Goal: Task Accomplishment & Management: Use online tool/utility

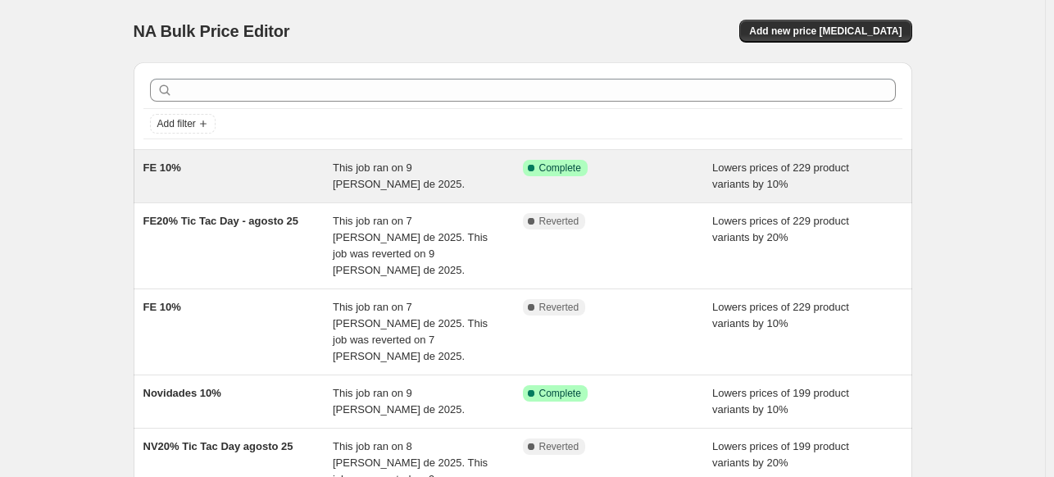
click at [484, 175] on div "This job ran on 9 [PERSON_NAME] de 2025." at bounding box center [428, 176] width 190 height 33
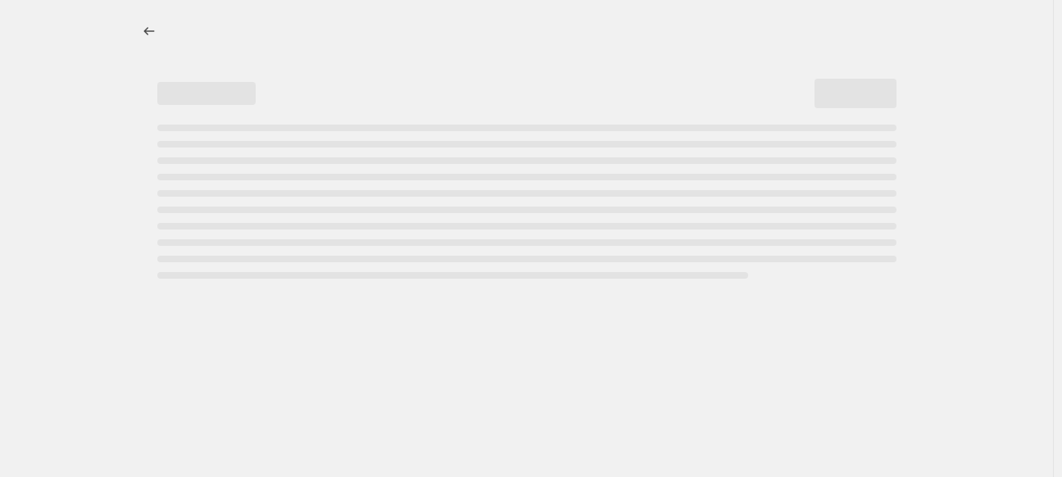
select select "percentage"
select select "collection"
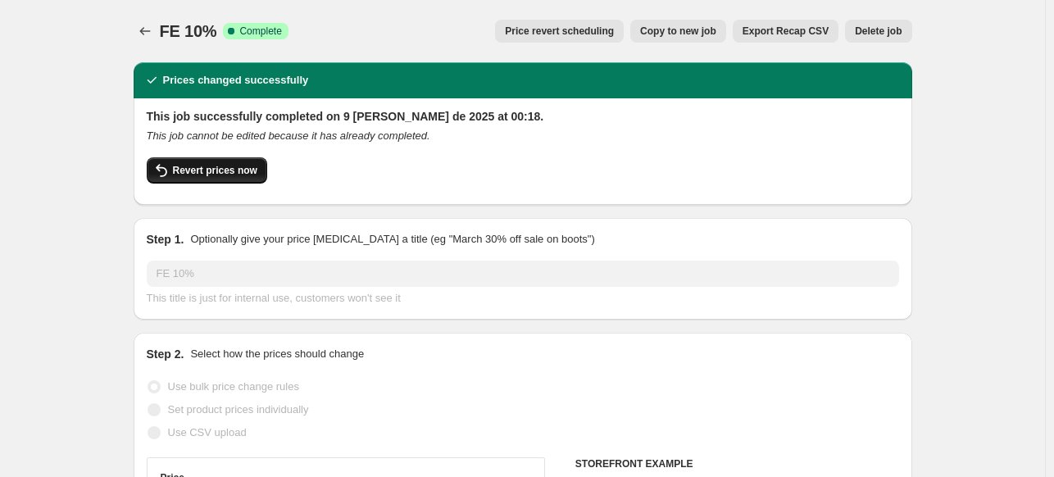
click at [217, 172] on span "Revert prices now" at bounding box center [215, 170] width 84 height 13
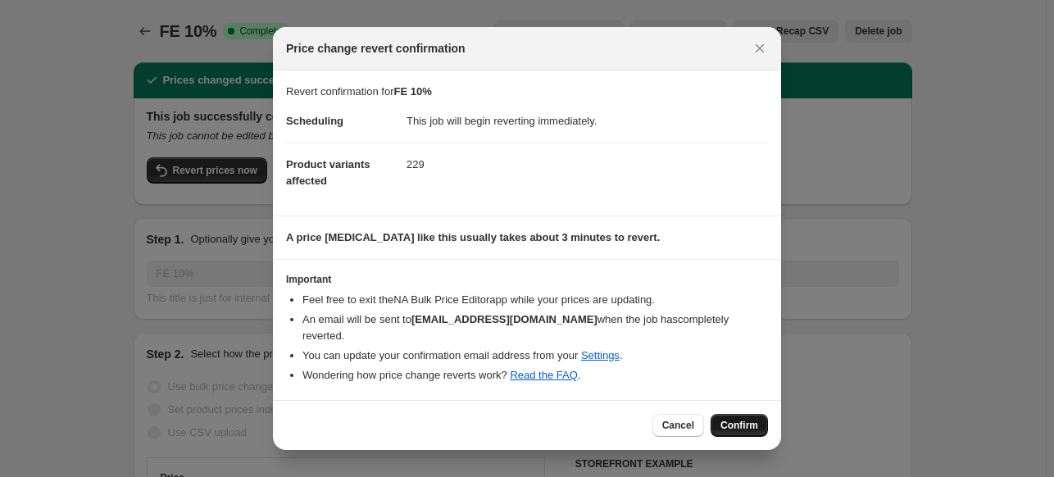
click at [744, 419] on span "Confirm" at bounding box center [739, 425] width 38 height 13
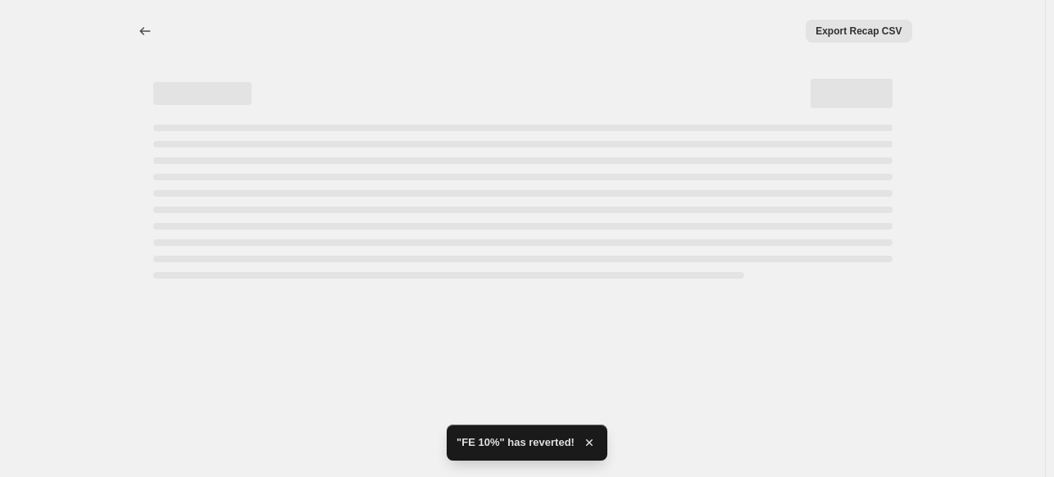
select select "percentage"
select select "collection"
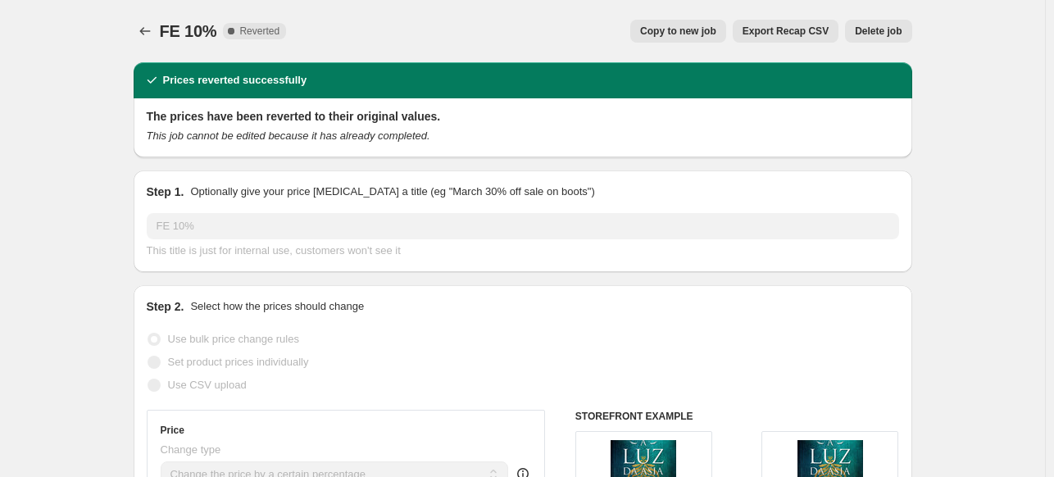
click at [705, 34] on span "Copy to new job" at bounding box center [678, 31] width 76 height 13
select select "percentage"
select select "collection"
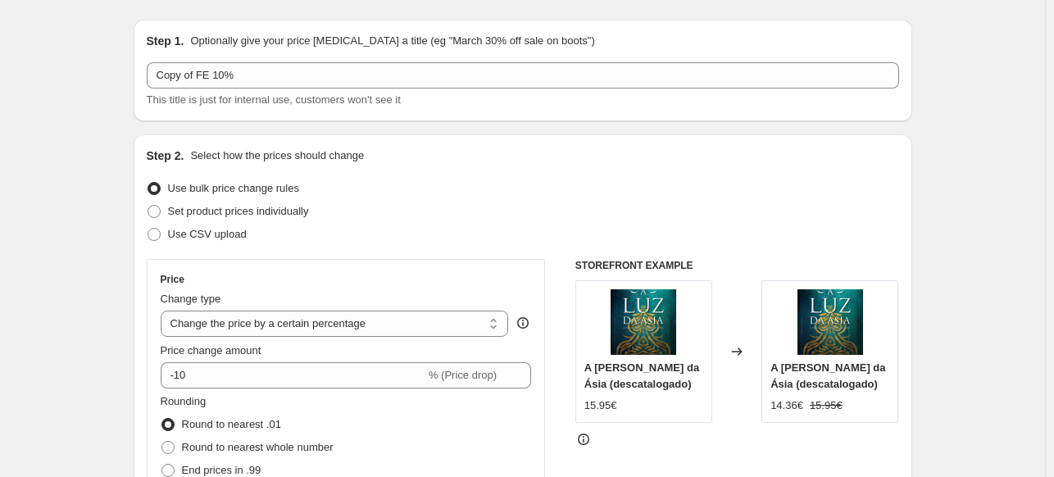
scroll to position [82, 0]
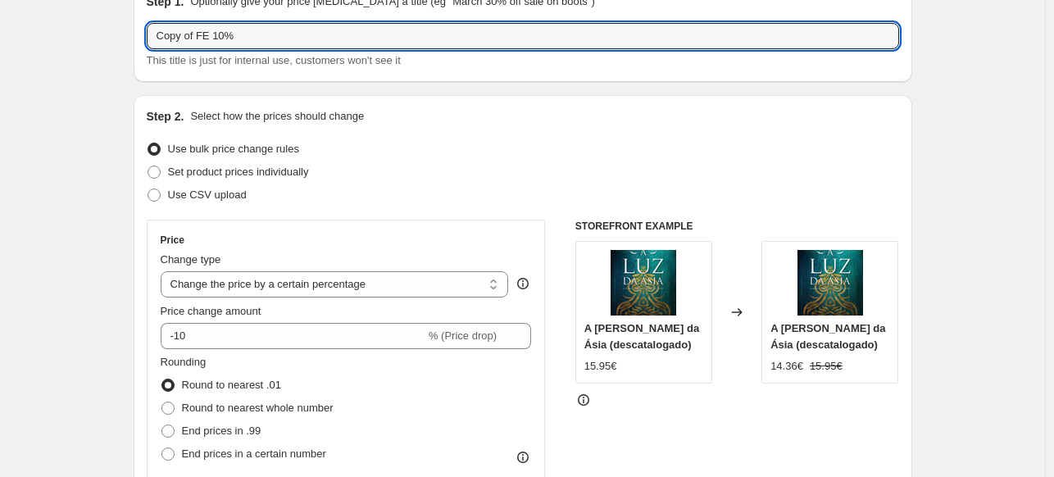
drag, startPoint x: 200, startPoint y: 35, endPoint x: 79, endPoint y: 47, distance: 121.0
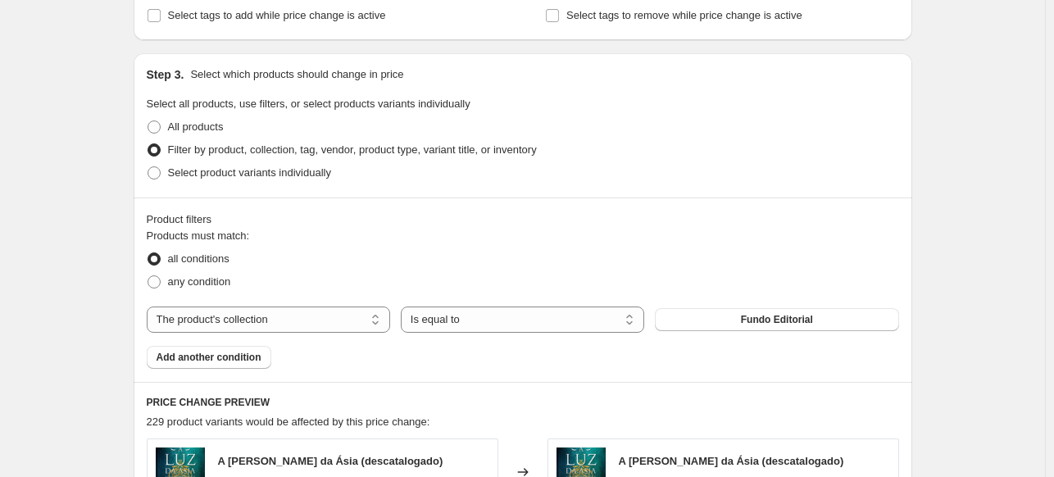
scroll to position [737, 0]
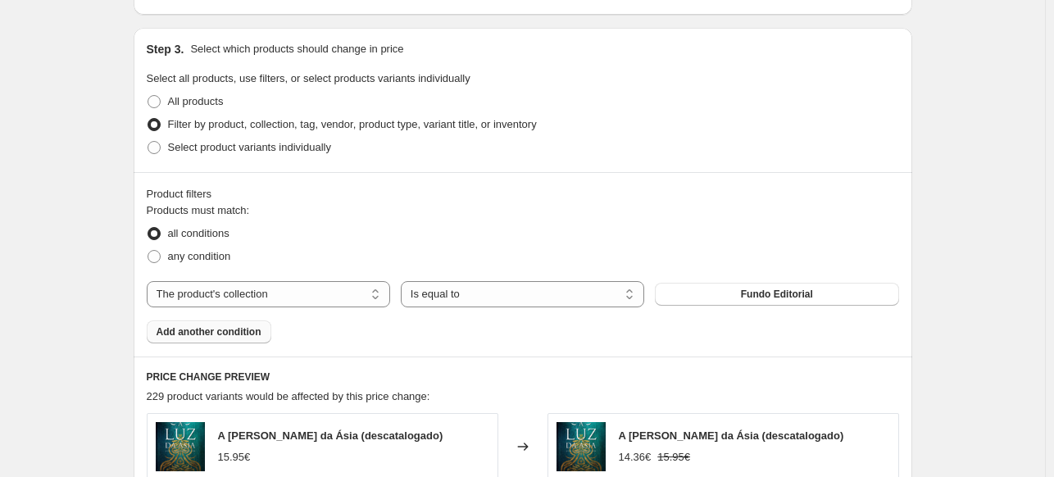
type input "FE 10%"
click at [225, 330] on span "Add another condition" at bounding box center [208, 331] width 105 height 13
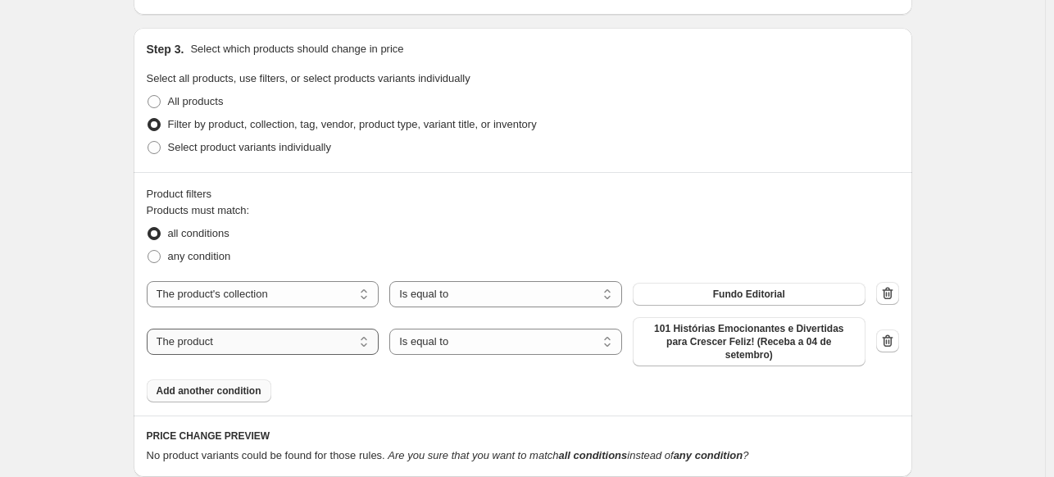
click at [279, 335] on select "The product The product's collection The product's tag The product's vendor The…" at bounding box center [263, 342] width 233 height 26
select select "collection"
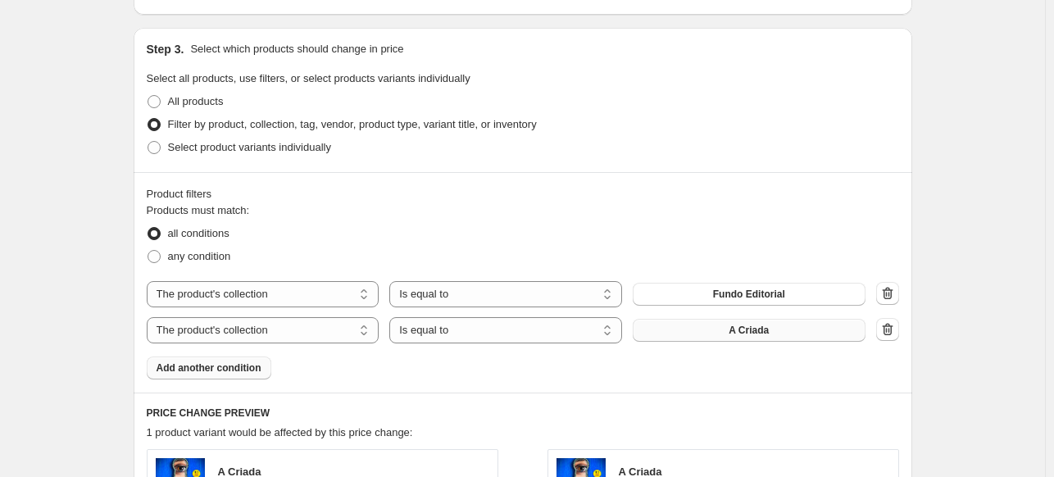
click at [784, 330] on button "A Criada" at bounding box center [749, 330] width 233 height 23
click at [311, 329] on select "The product The product's collection The product's tag The product's vendor The…" at bounding box center [263, 330] width 233 height 26
click at [150, 317] on select "The product The product's collection The product's tag The product's vendor The…" at bounding box center [263, 330] width 233 height 26
click at [492, 330] on select "Is equal to Is not equal to" at bounding box center [505, 330] width 233 height 26
select select "not_equal"
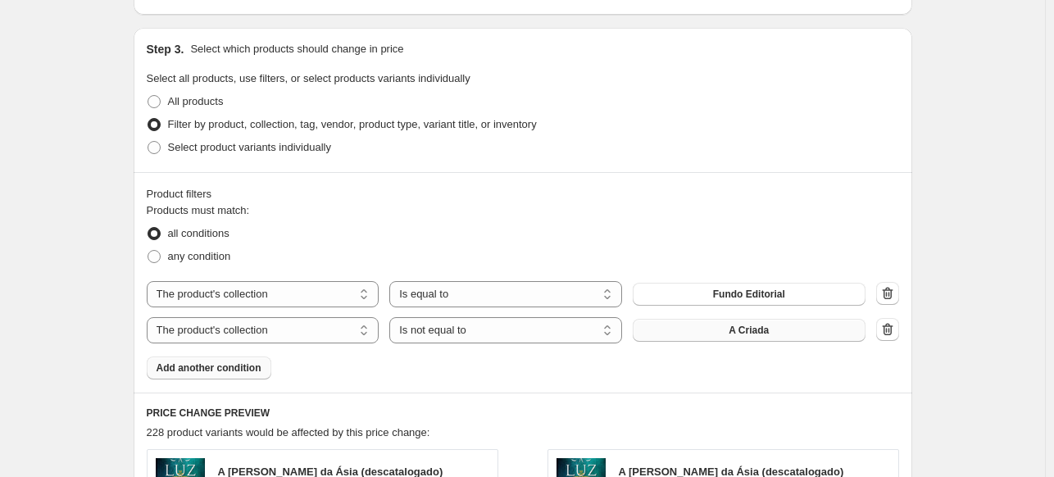
click at [825, 330] on button "A Criada" at bounding box center [749, 330] width 233 height 23
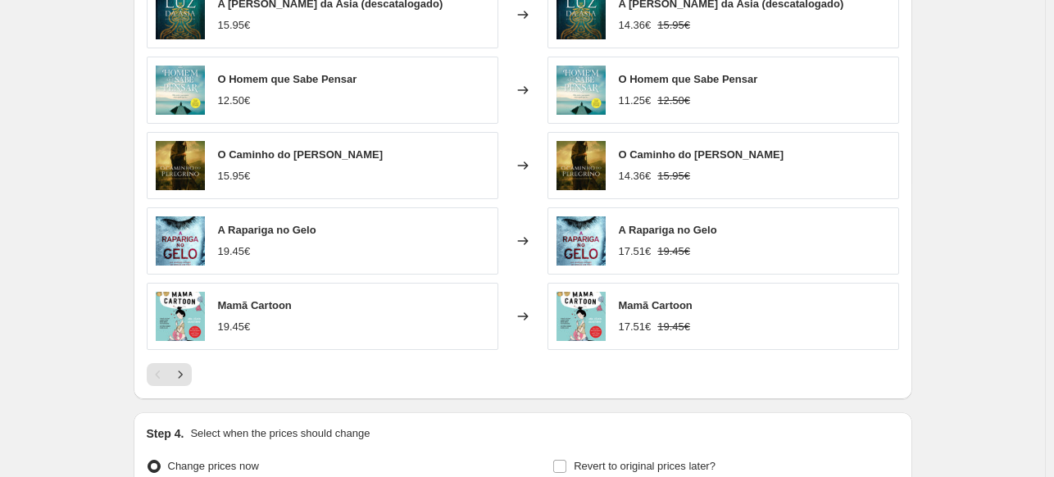
scroll to position [1380, 0]
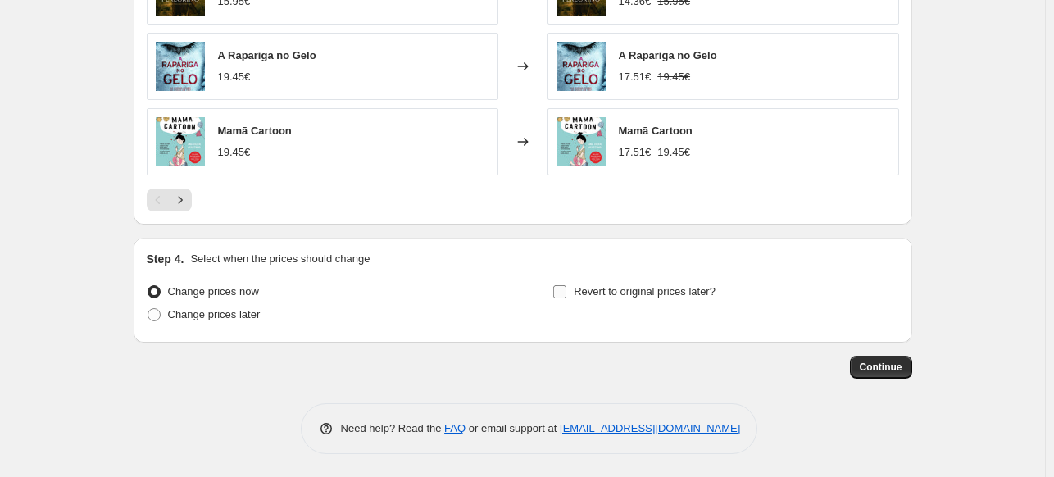
click at [564, 291] on input "Revert to original prices later?" at bounding box center [559, 291] width 13 height 13
checkbox input "true"
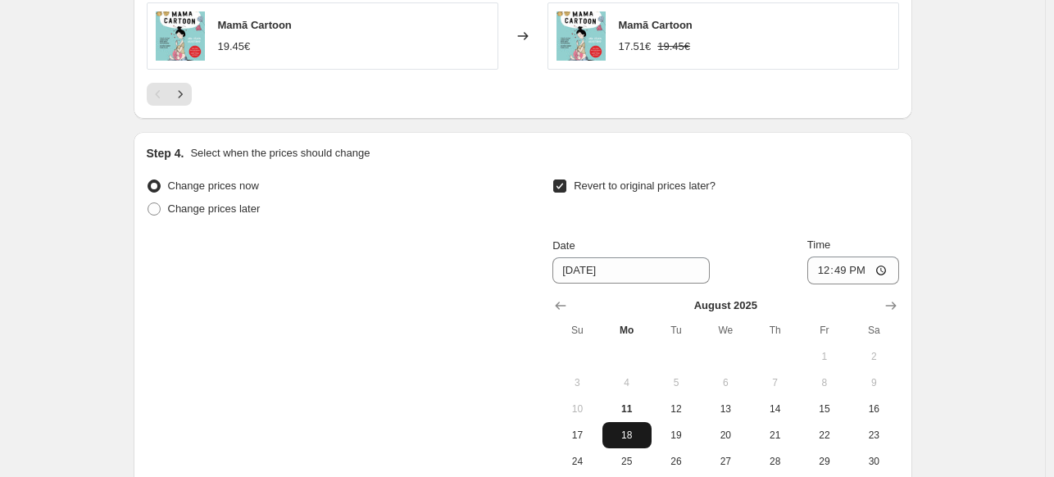
scroll to position [1544, 0]
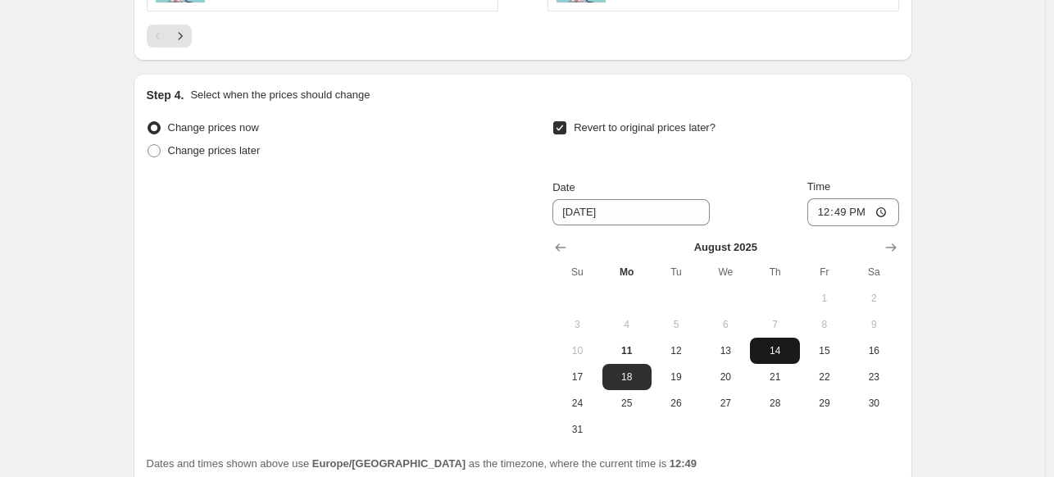
click at [790, 350] on span "14" at bounding box center [774, 350] width 36 height 13
type input "[DATE]"
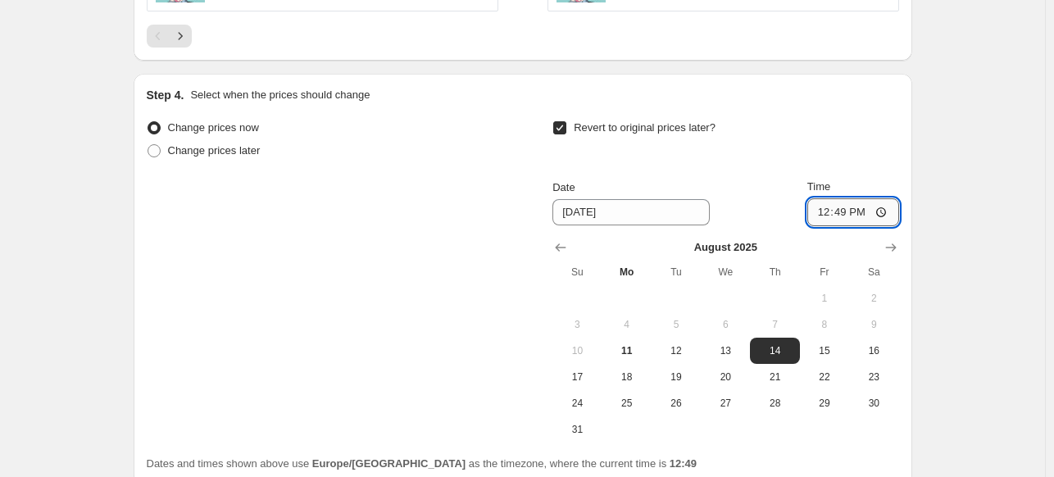
click at [851, 219] on input "12:49" at bounding box center [853, 212] width 92 height 28
type input "00:06"
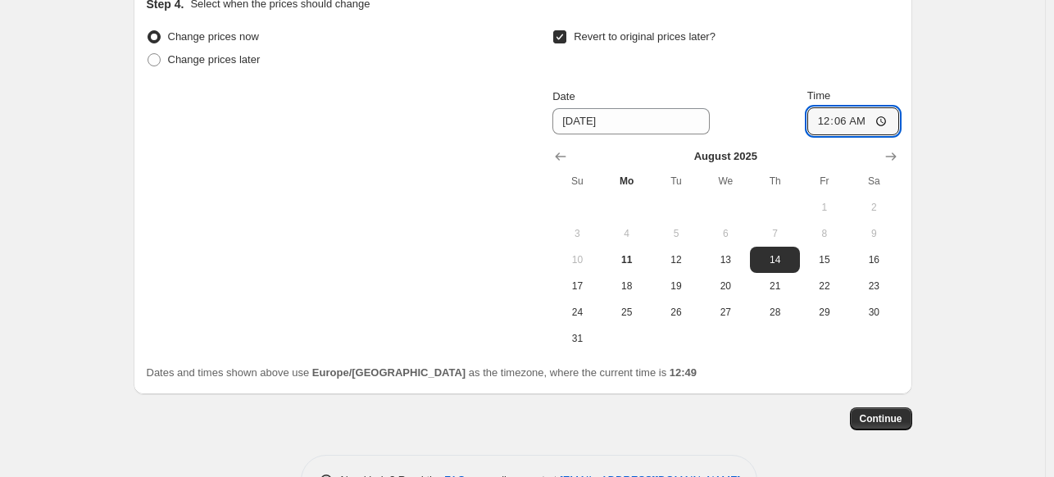
scroll to position [1685, 0]
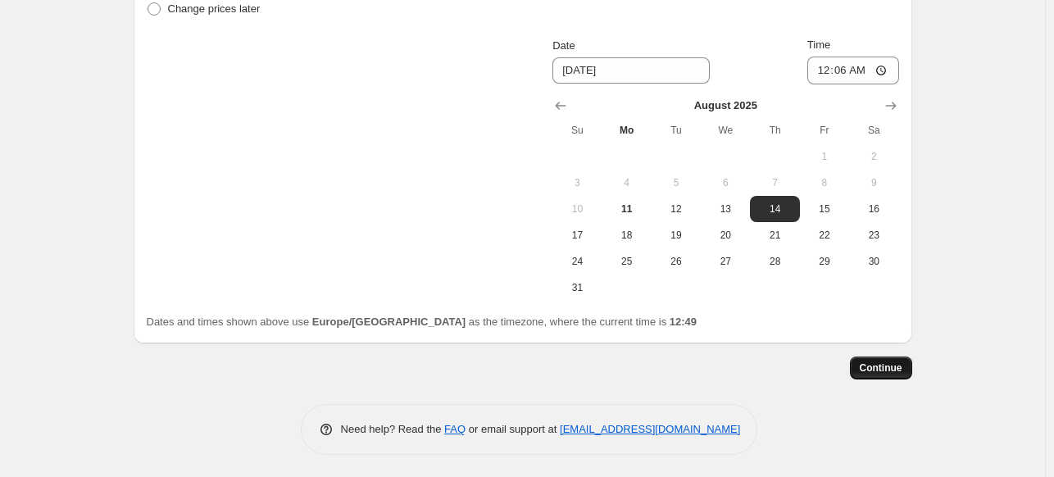
click at [874, 370] on span "Continue" at bounding box center [881, 367] width 43 height 13
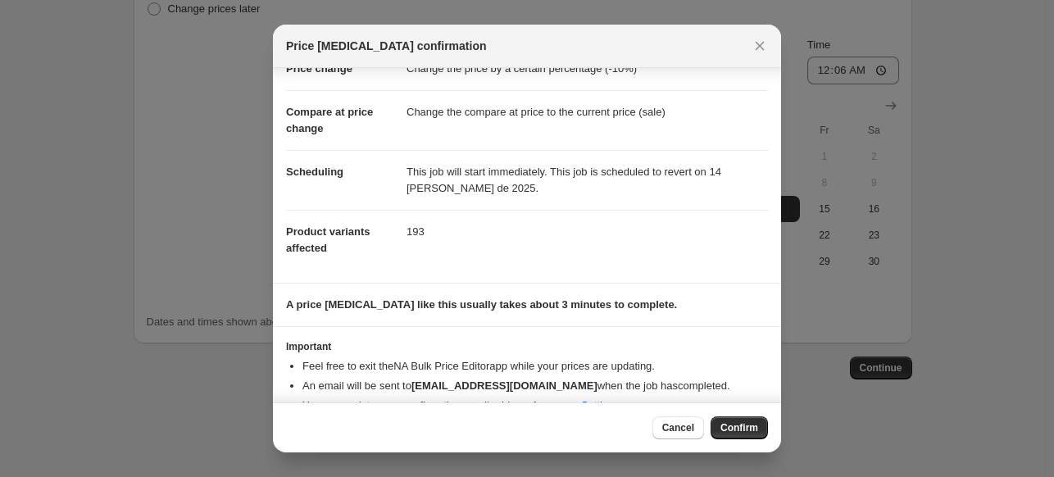
scroll to position [76, 0]
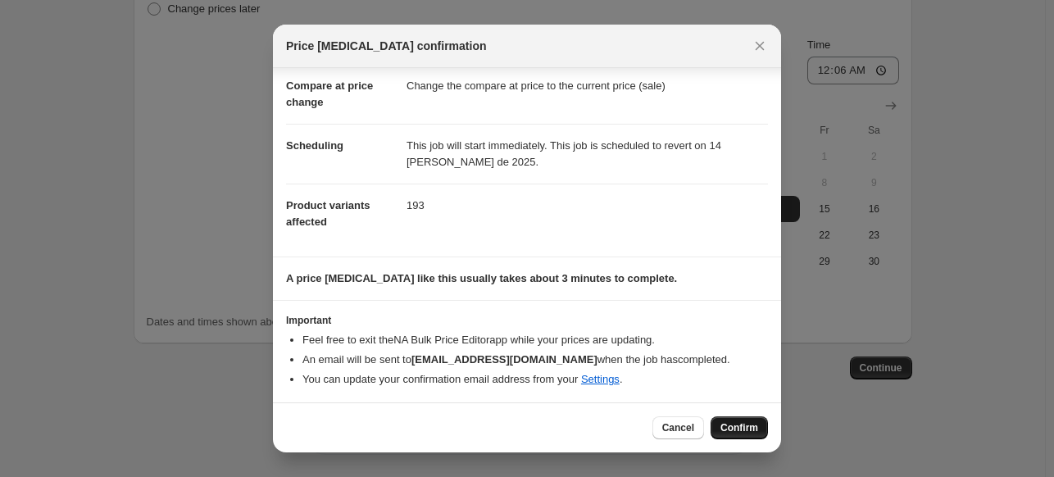
click at [735, 429] on span "Confirm" at bounding box center [739, 427] width 38 height 13
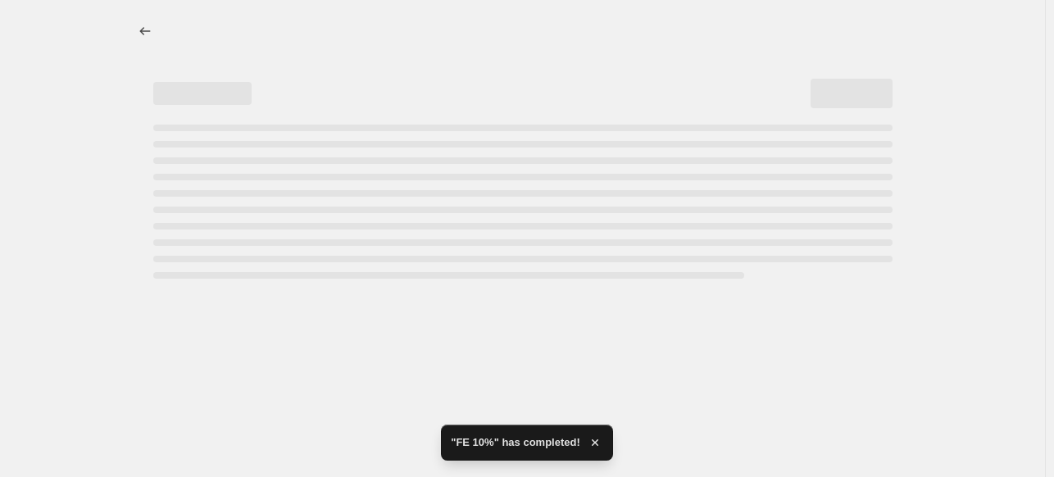
select select "percentage"
select select "collection"
select select "not_equal"
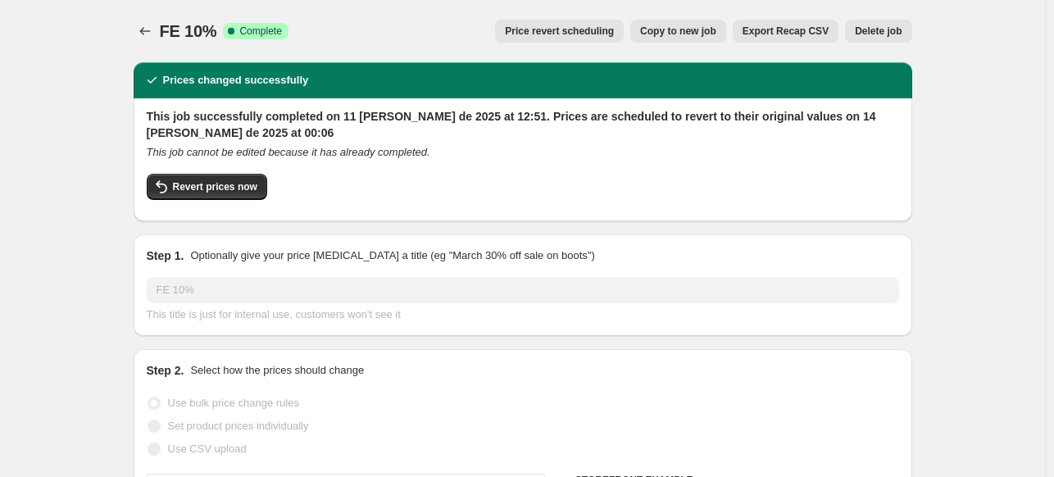
click at [705, 34] on span "Copy to new job" at bounding box center [678, 31] width 76 height 13
select select "percentage"
select select "collection"
select select "not_equal"
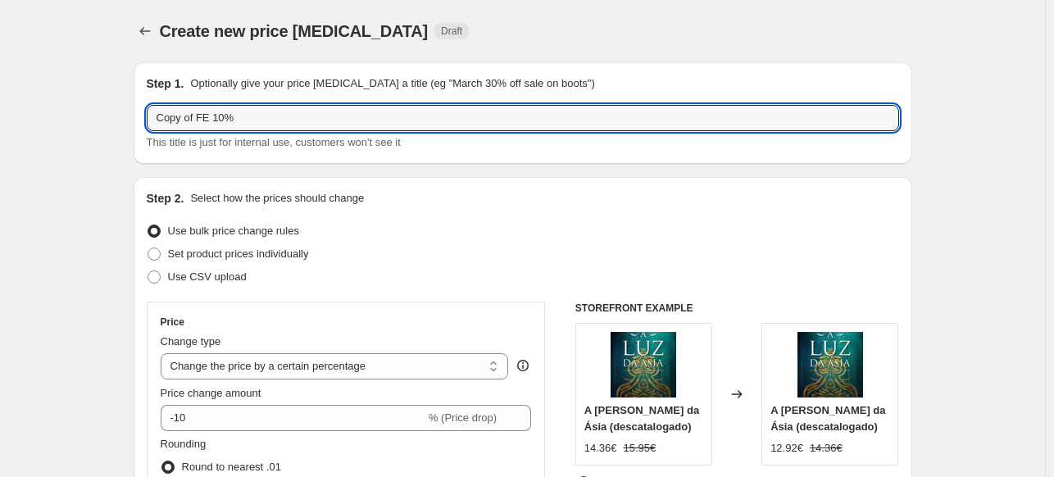
drag, startPoint x: 211, startPoint y: 117, endPoint x: 129, endPoint y: 127, distance: 82.5
drag, startPoint x: 321, startPoint y: 120, endPoint x: 288, endPoint y: 116, distance: 32.9
click at [288, 116] on input "Campanha títulos Hist. 30% 10%" at bounding box center [523, 118] width 752 height 26
click at [269, 120] on input "Campanha títulos Hist. 30%" at bounding box center [523, 118] width 752 height 26
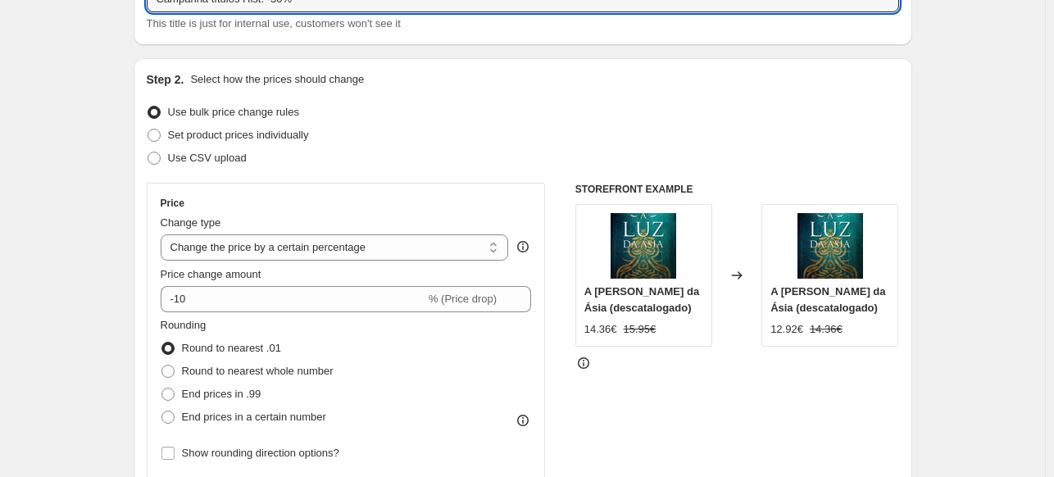
scroll to position [246, 0]
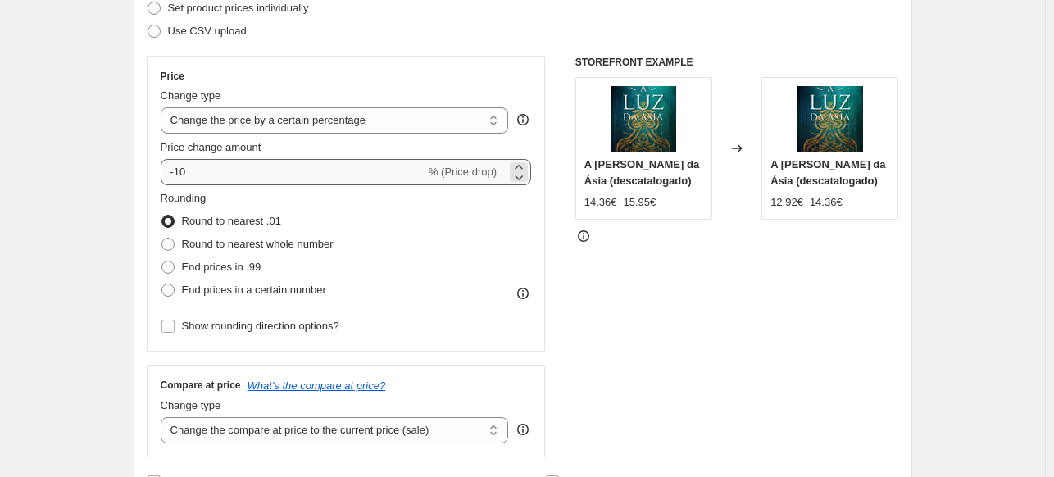
type input "Campanha títulos Hist. -30%"
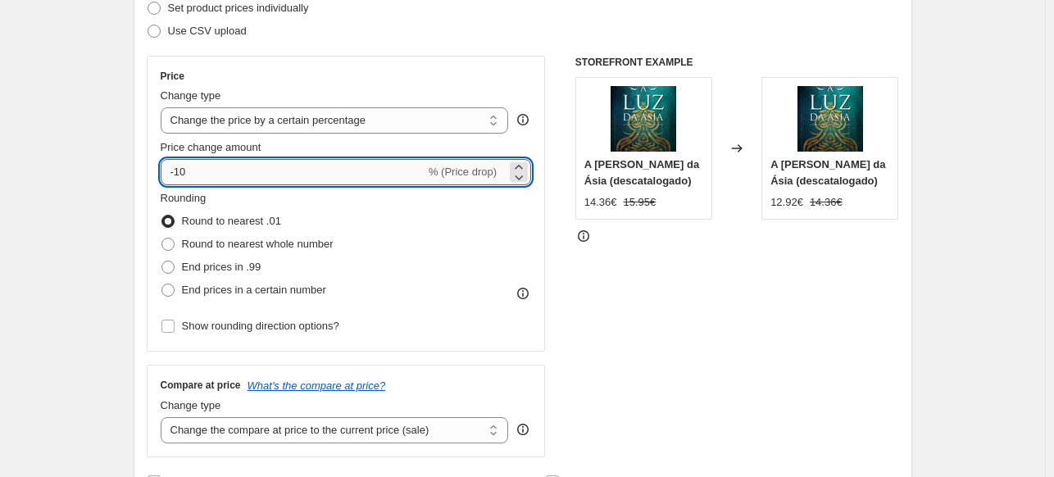
drag, startPoint x: 191, startPoint y: 170, endPoint x: 178, endPoint y: 174, distance: 13.5
click at [178, 174] on input "-10" at bounding box center [293, 172] width 265 height 26
click at [193, 173] on input "-10" at bounding box center [293, 172] width 265 height 26
click at [183, 171] on input "-10" at bounding box center [293, 172] width 265 height 26
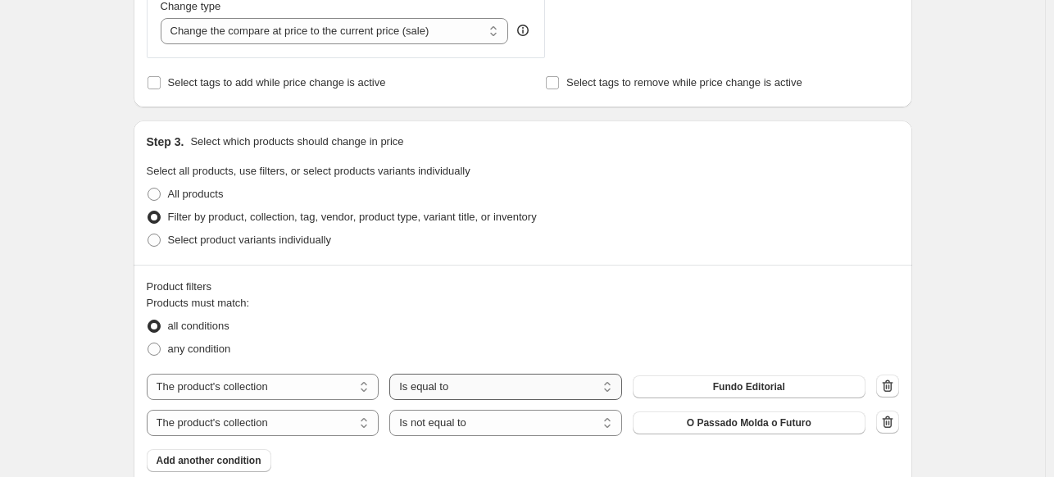
scroll to position [737, 0]
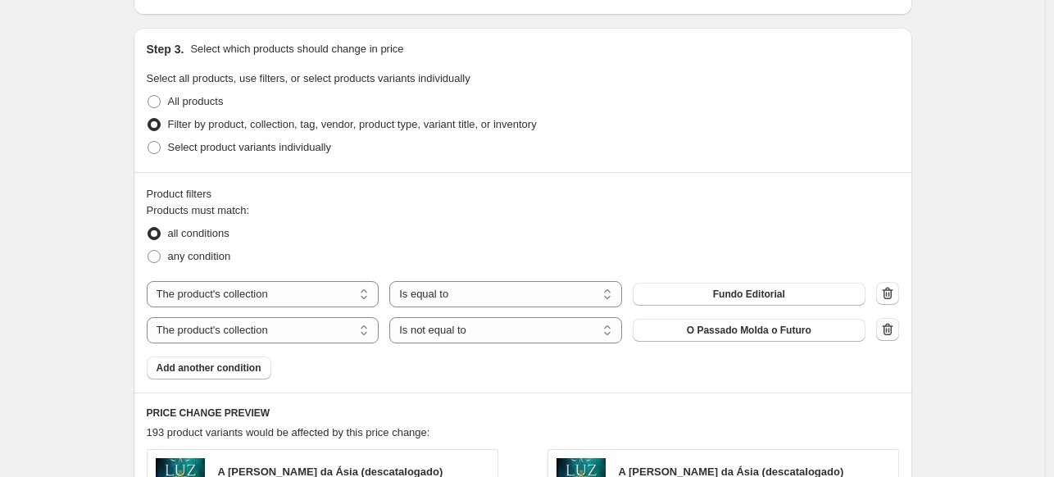
type input "-30"
click at [892, 329] on icon "button" at bounding box center [887, 329] width 16 height 16
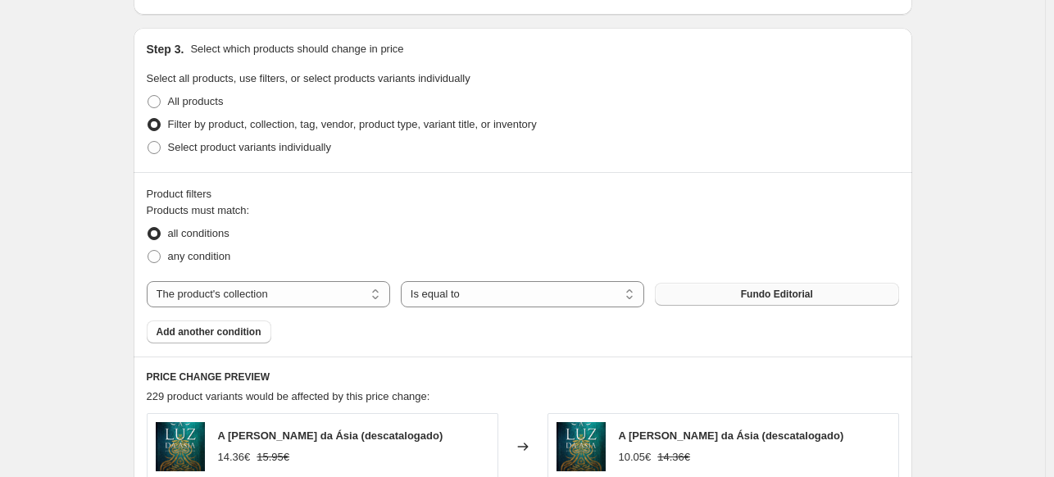
click at [765, 293] on span "Fundo Editorial" at bounding box center [777, 294] width 72 height 13
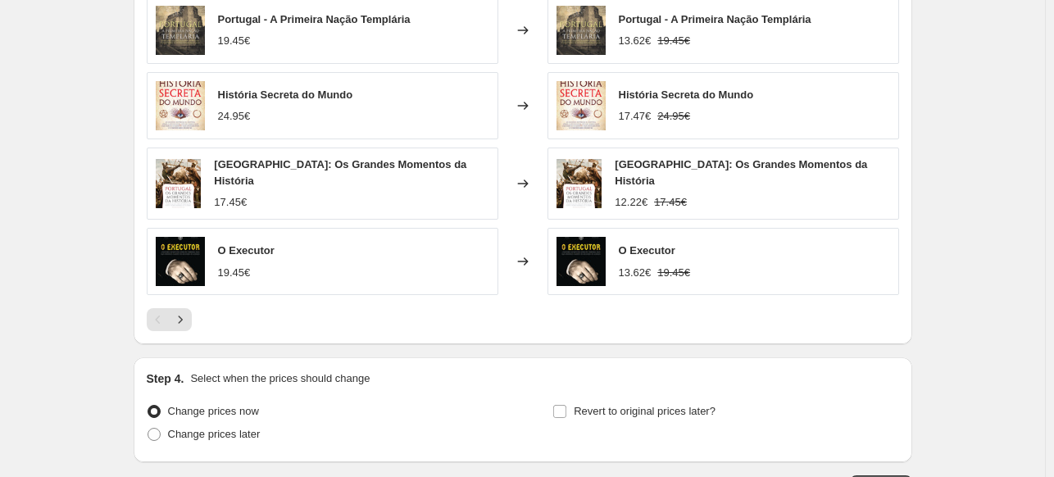
scroll to position [1344, 0]
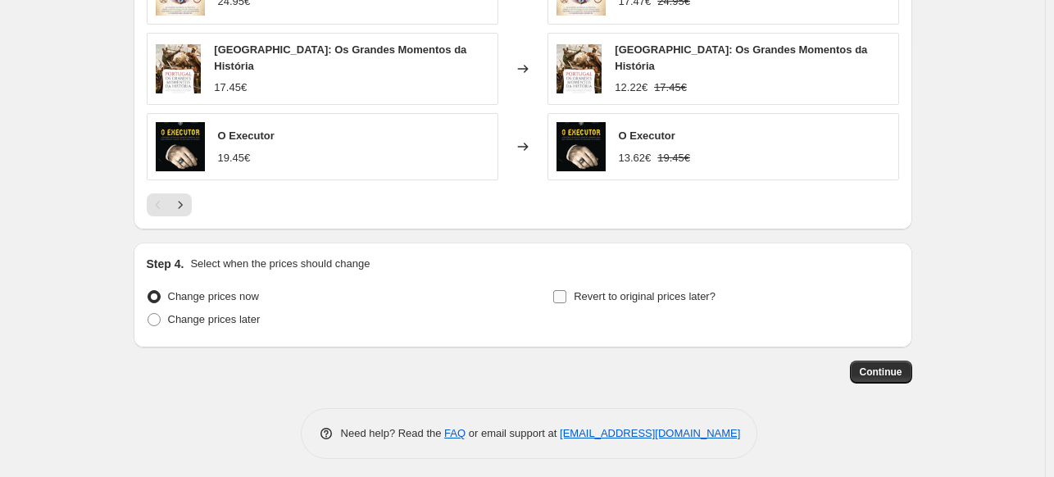
click at [563, 290] on input "Revert to original prices later?" at bounding box center [559, 296] width 13 height 13
checkbox input "true"
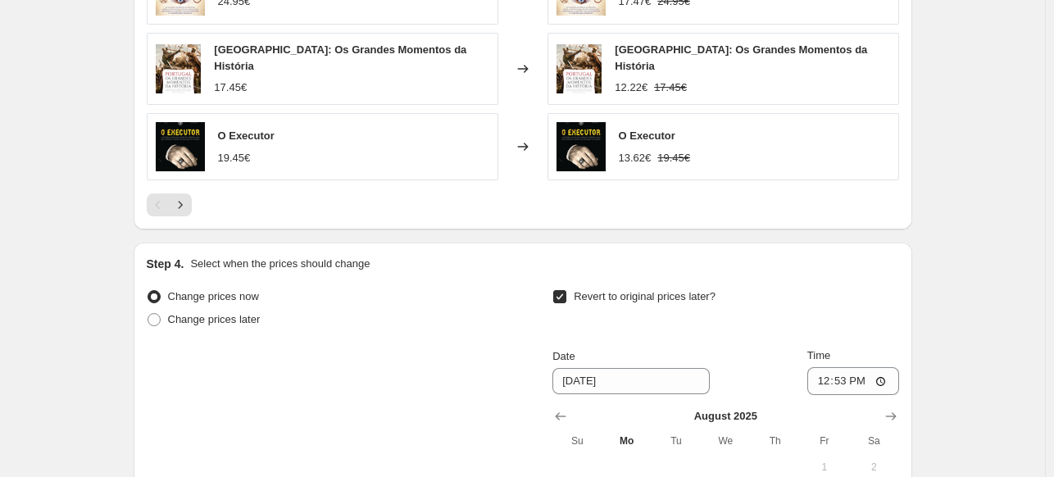
scroll to position [1590, 0]
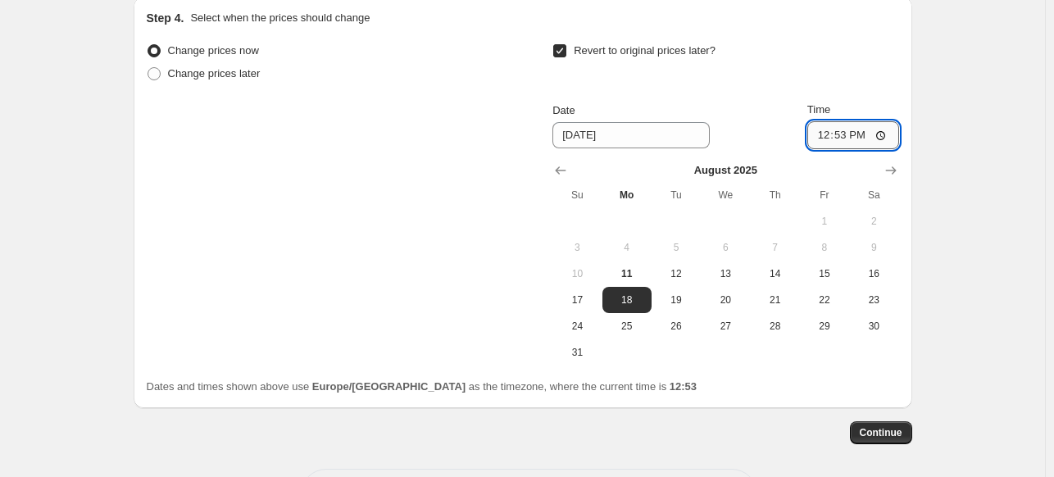
click at [852, 126] on input "12:53" at bounding box center [853, 135] width 92 height 28
type input "00:01"
click at [783, 267] on span "14" at bounding box center [774, 273] width 36 height 13
type input "[DATE]"
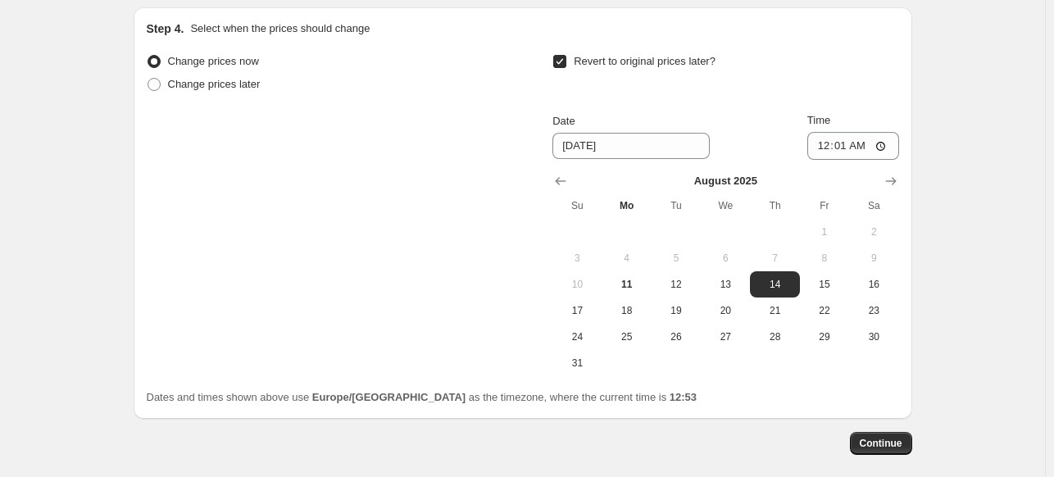
scroll to position [1649, 0]
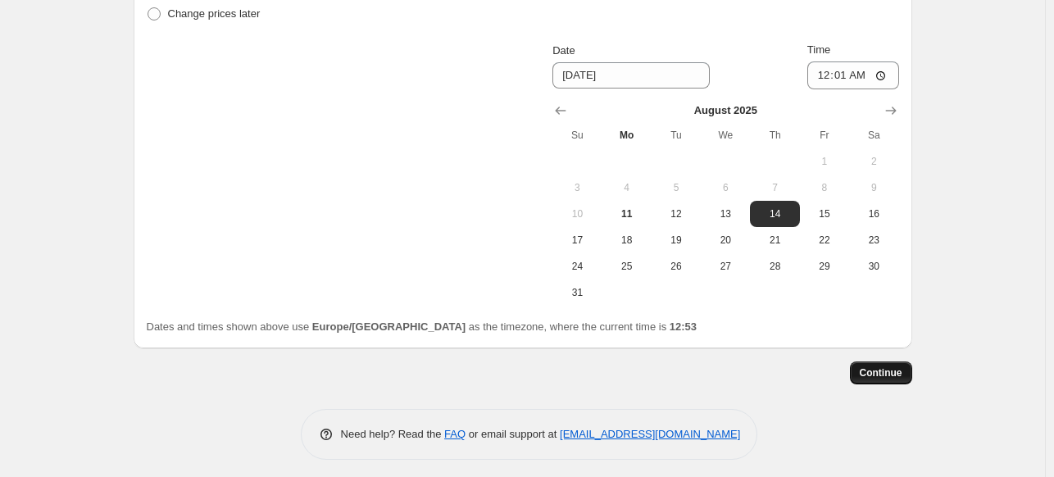
click at [889, 366] on span "Continue" at bounding box center [881, 372] width 43 height 13
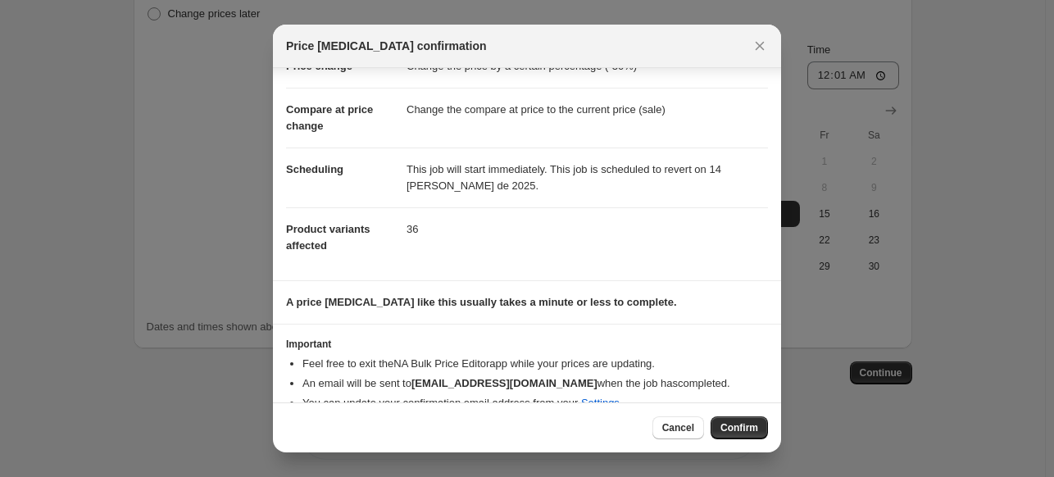
scroll to position [76, 0]
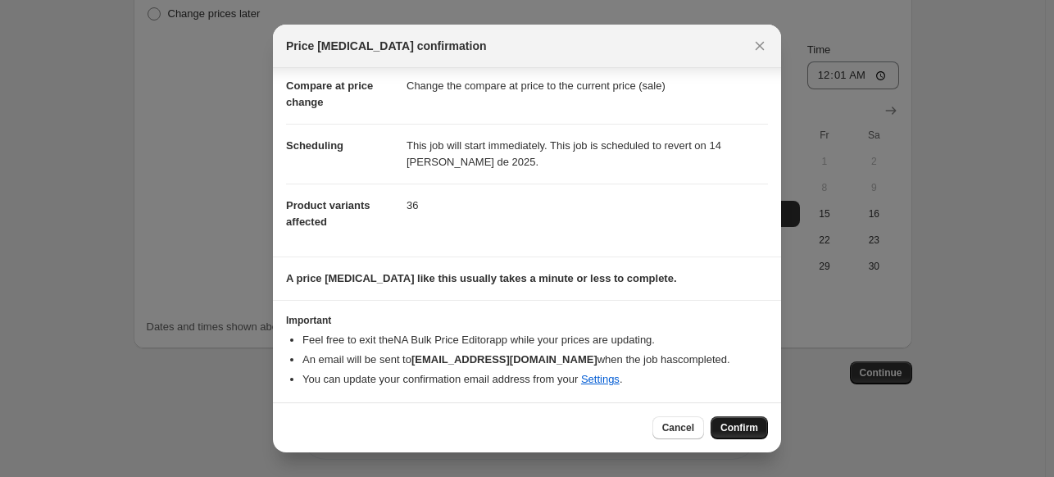
click at [751, 429] on span "Confirm" at bounding box center [739, 427] width 38 height 13
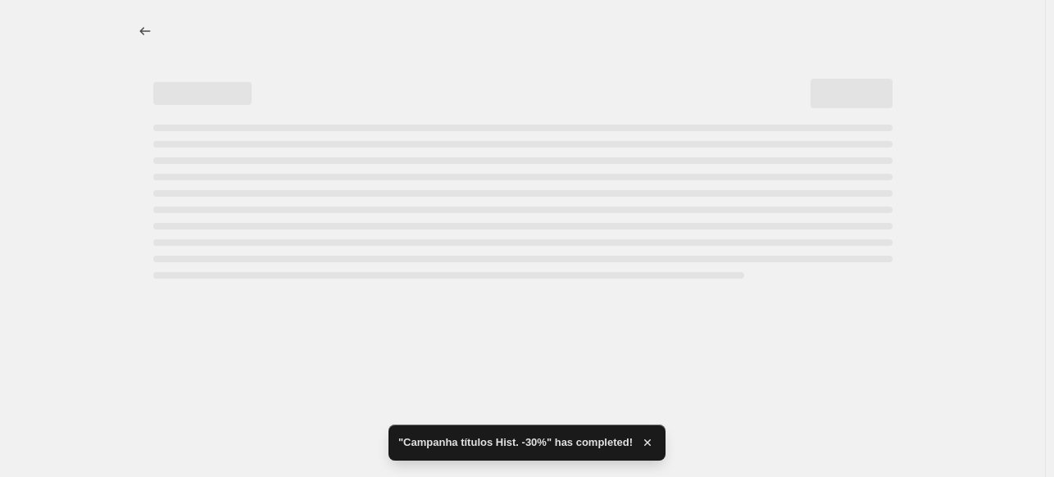
select select "percentage"
select select "collection"
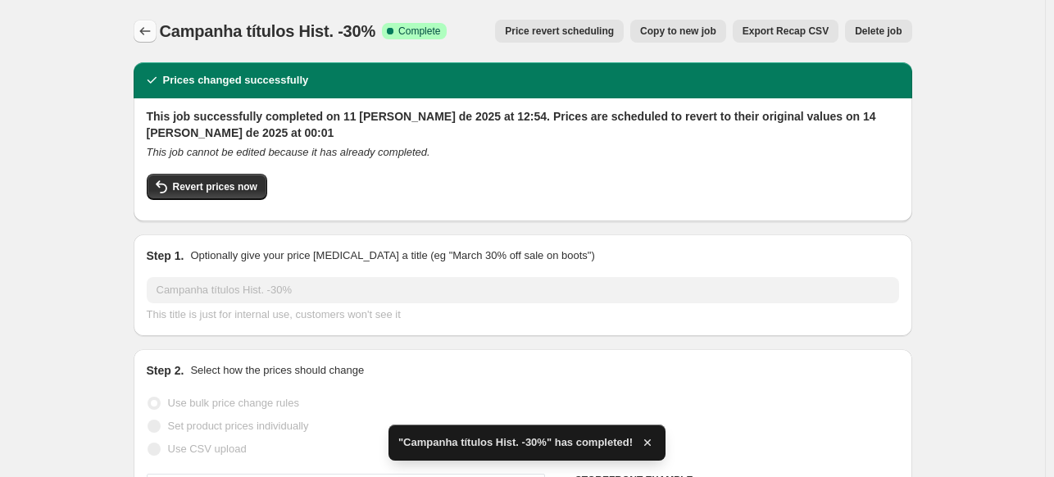
click at [151, 25] on icon "Price change jobs" at bounding box center [145, 31] width 16 height 16
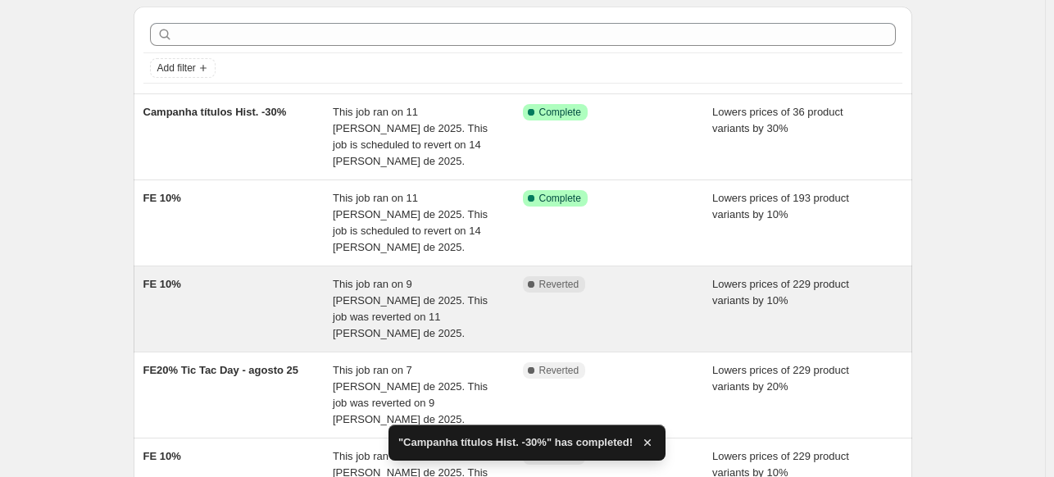
scroll to position [82, 0]
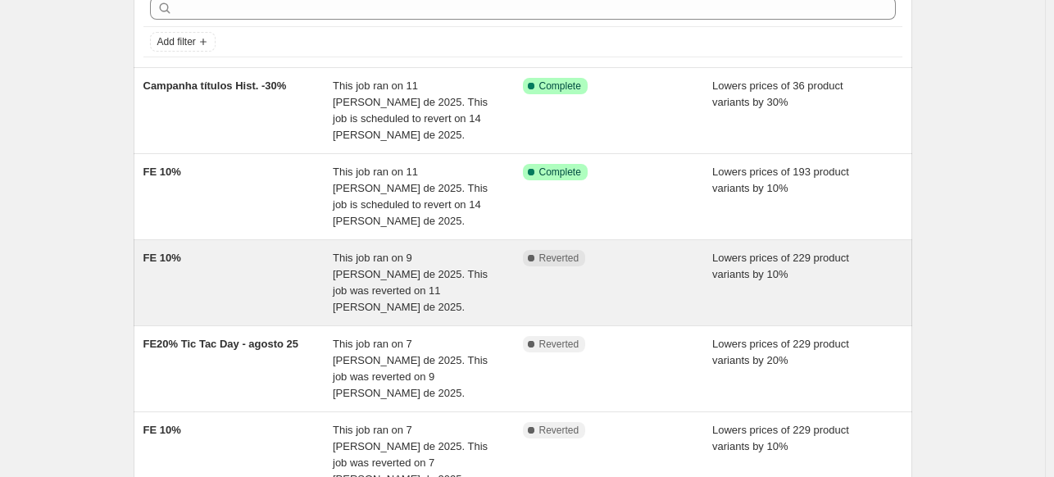
click at [268, 250] on div "FE 10%" at bounding box center [238, 283] width 190 height 66
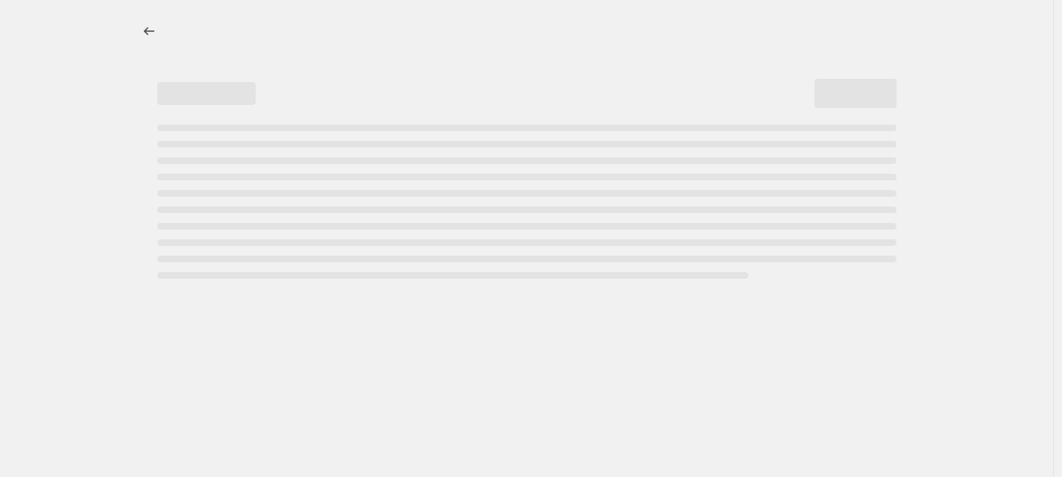
select select "percentage"
select select "collection"
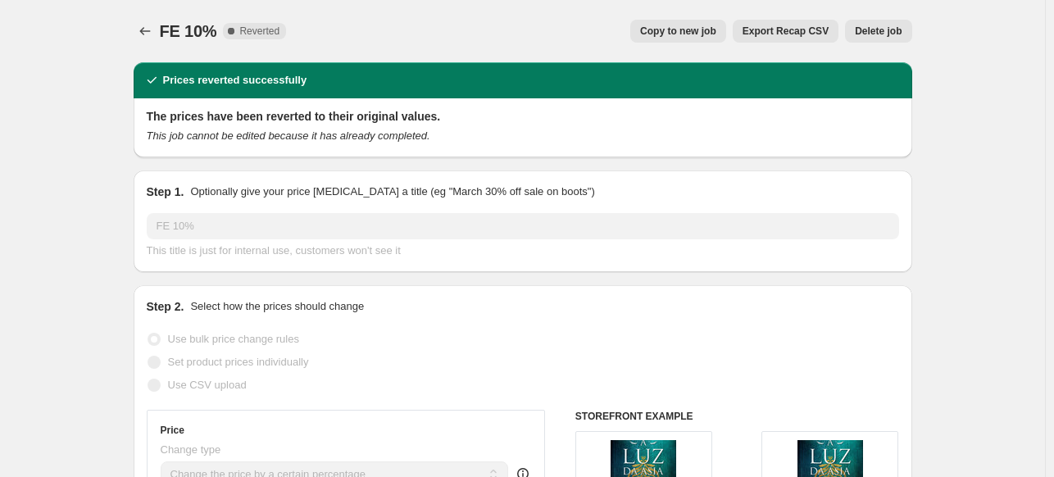
click at [705, 29] on span "Copy to new job" at bounding box center [678, 31] width 76 height 13
select select "percentage"
select select "collection"
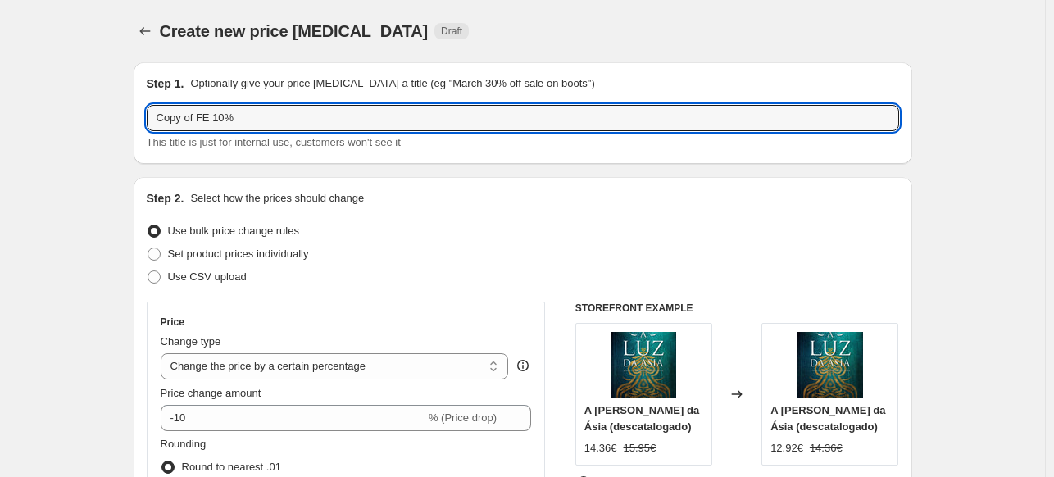
drag, startPoint x: 202, startPoint y: 116, endPoint x: 88, endPoint y: 117, distance: 113.1
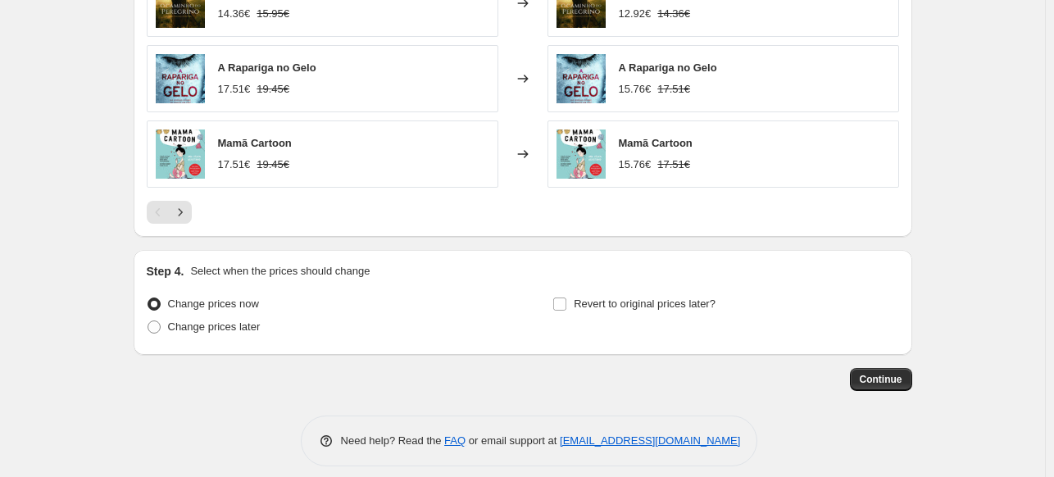
scroll to position [1344, 0]
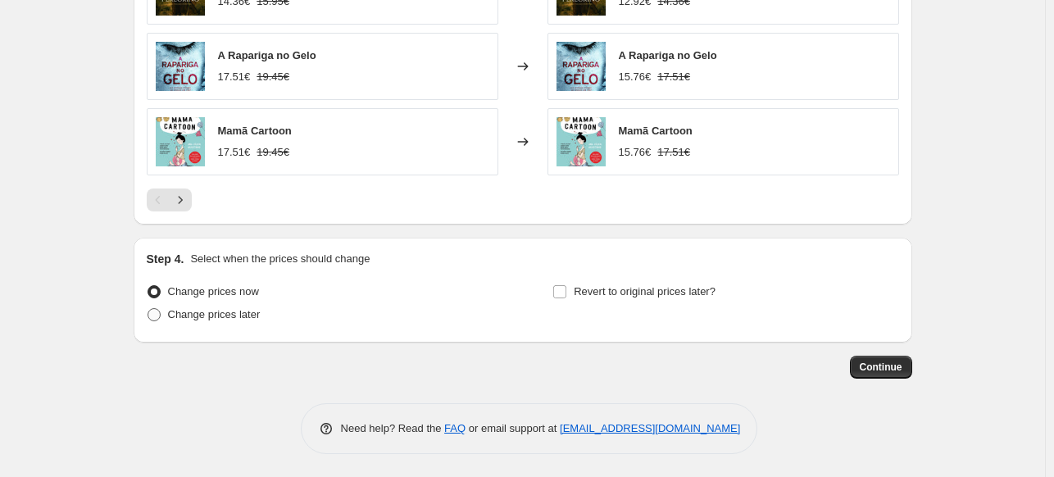
type input "FE 10%"
click at [154, 313] on span at bounding box center [153, 314] width 13 height 13
click at [148, 309] on input "Change prices later" at bounding box center [147, 308] width 1 height 1
radio input "true"
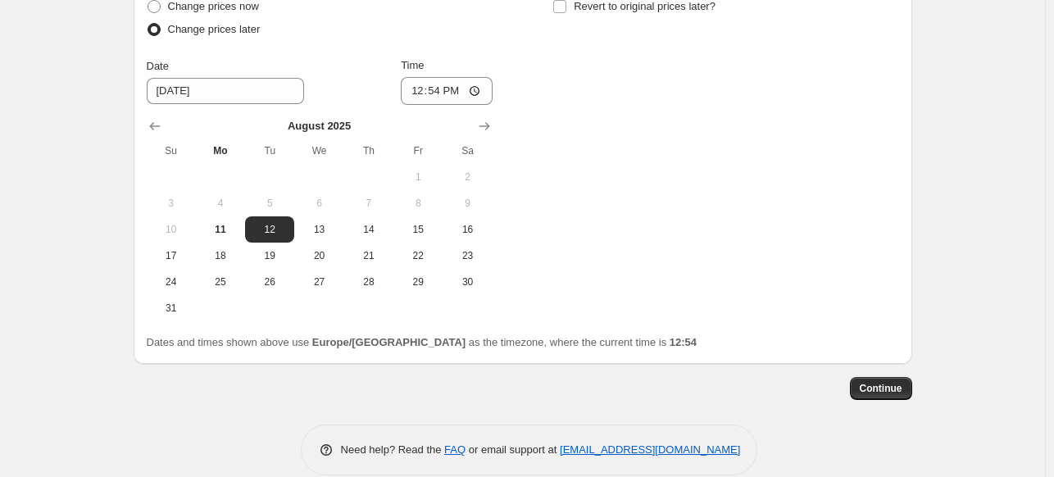
scroll to position [1649, 0]
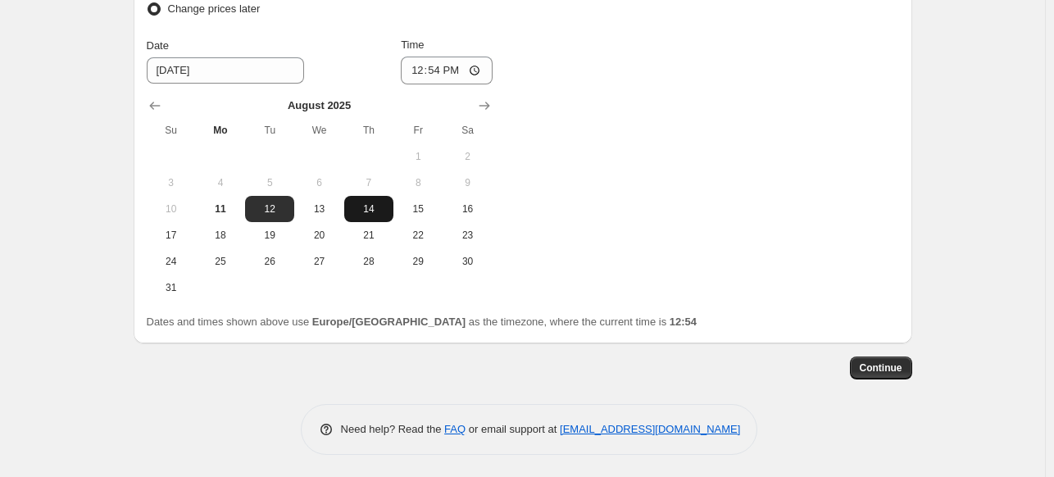
click at [368, 206] on span "14" at bounding box center [369, 208] width 36 height 13
type input "[DATE]"
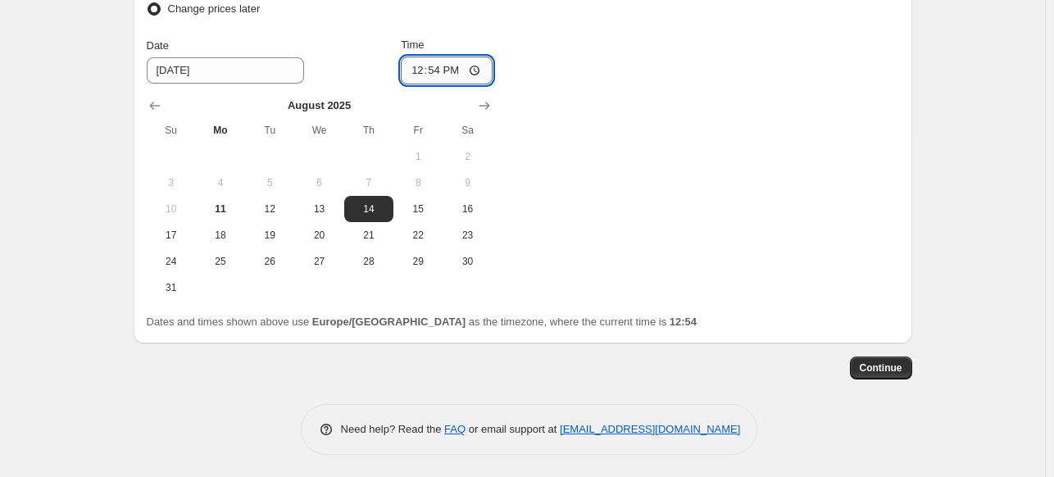
click at [439, 70] on input "12:54" at bounding box center [447, 71] width 92 height 28
type input "00:15"
click at [901, 369] on span "Continue" at bounding box center [881, 367] width 43 height 13
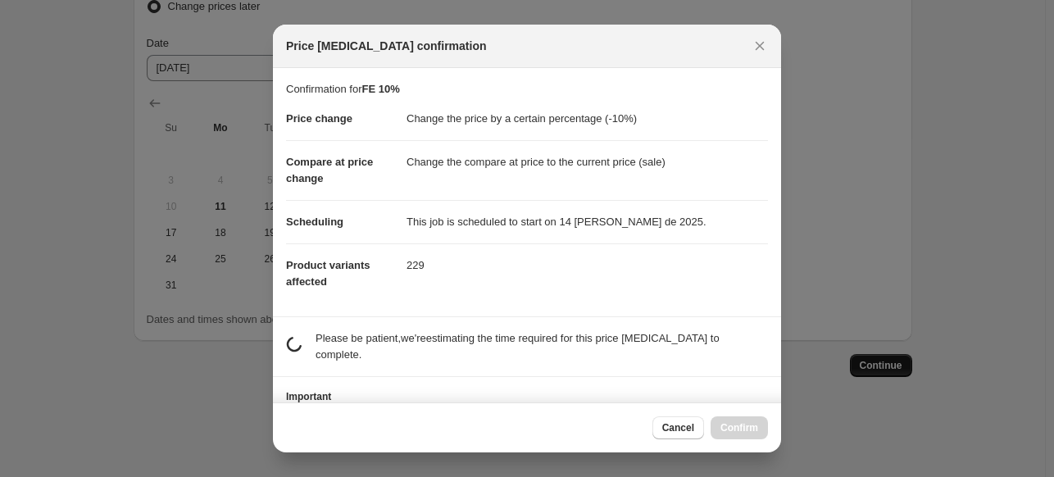
scroll to position [0, 0]
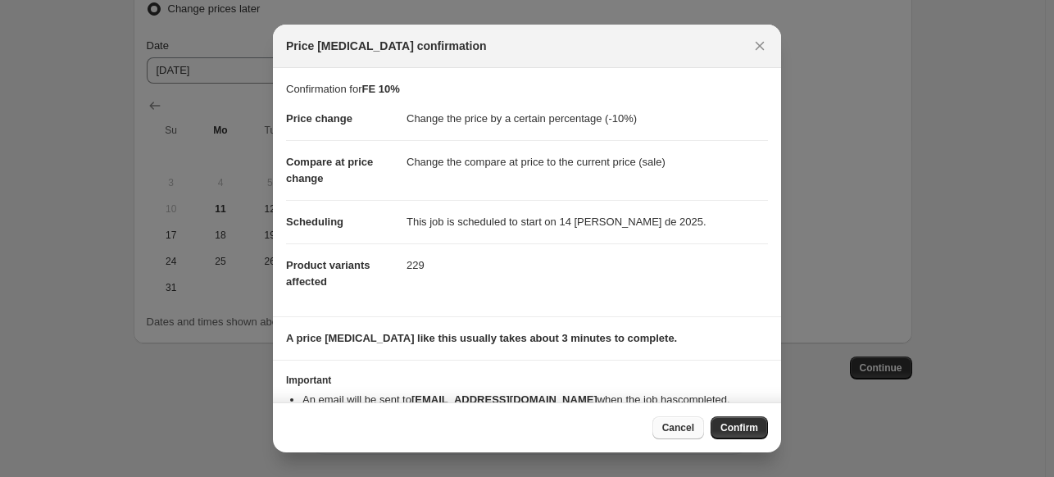
click at [682, 429] on span "Cancel" at bounding box center [678, 427] width 32 height 13
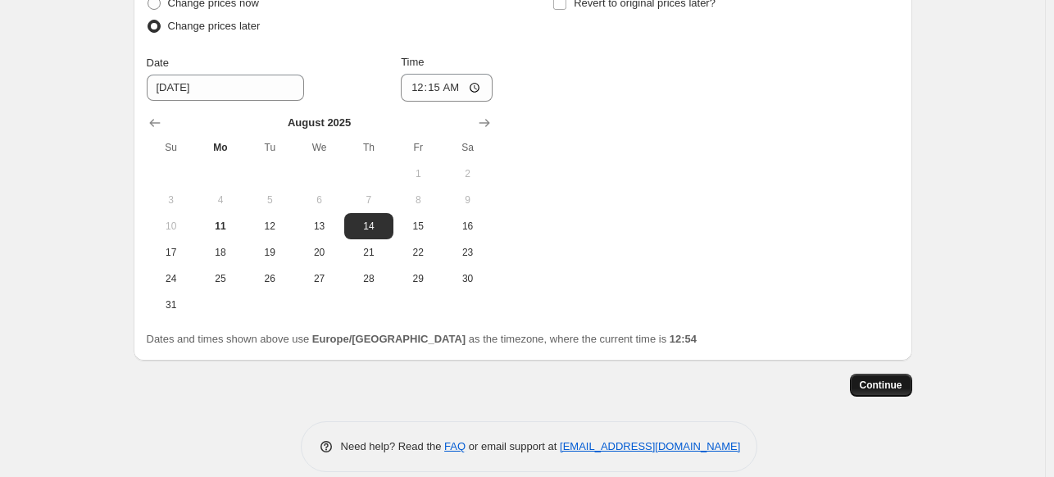
scroll to position [1649, 0]
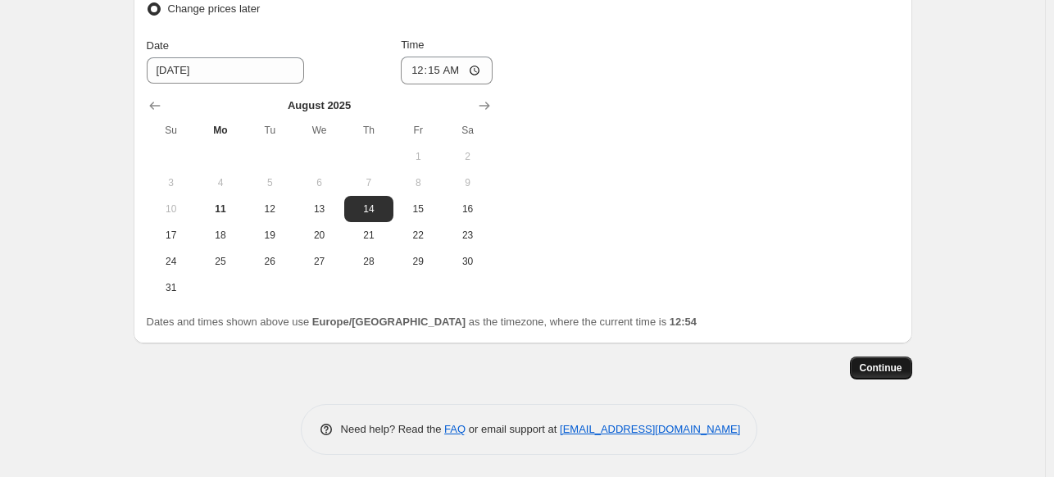
click at [885, 363] on span "Continue" at bounding box center [881, 367] width 43 height 13
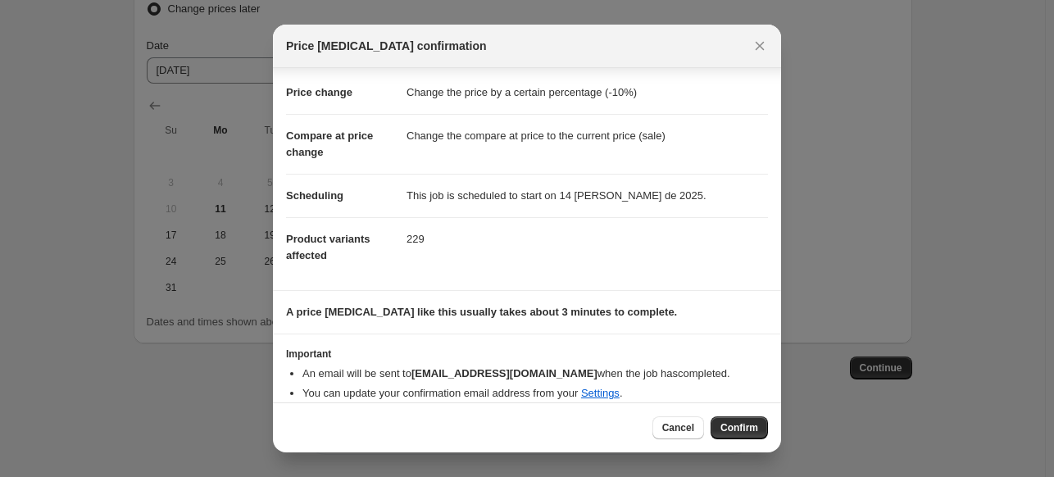
scroll to position [40, 0]
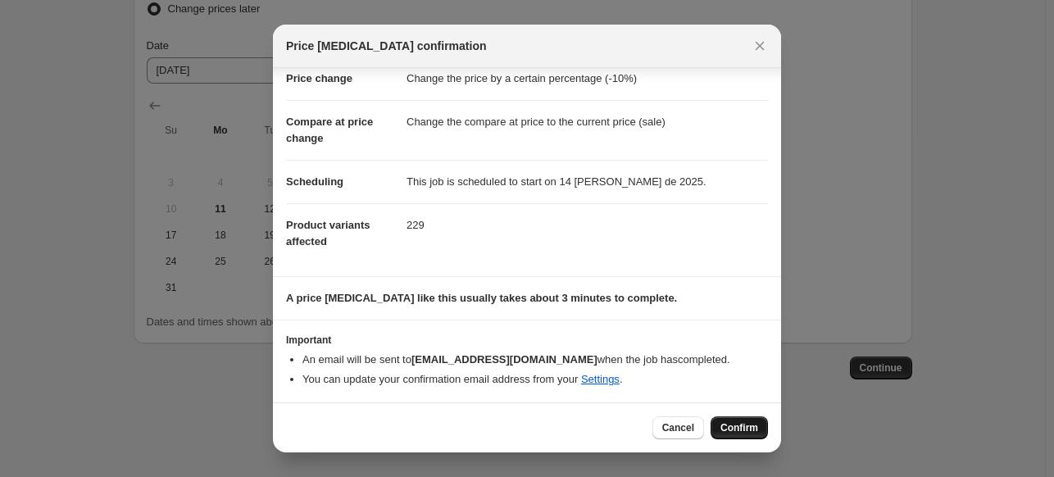
click at [740, 431] on span "Confirm" at bounding box center [739, 427] width 38 height 13
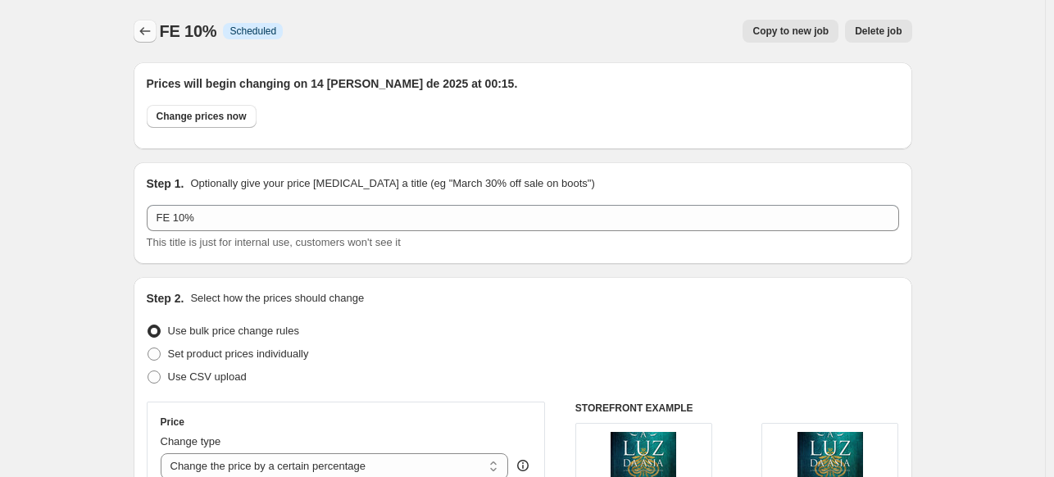
click at [143, 28] on icon "Price change jobs" at bounding box center [145, 31] width 16 height 16
